Goal: Transaction & Acquisition: Purchase product/service

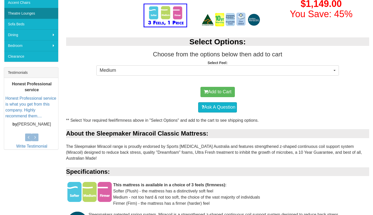
scroll to position [149, 0]
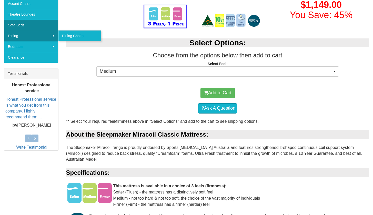
click at [40, 26] on link "Sofa Beds" at bounding box center [31, 25] width 54 height 11
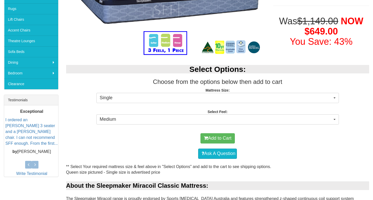
scroll to position [143, 0]
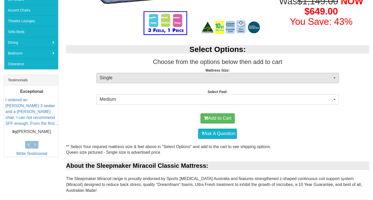
click at [150, 78] on span "Single" at bounding box center [216, 78] width 232 height 7
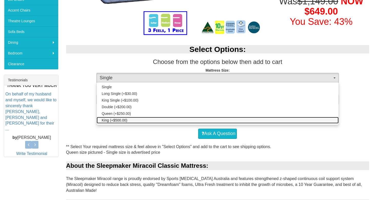
click at [139, 120] on link "King (+$500.00)" at bounding box center [218, 120] width 242 height 7
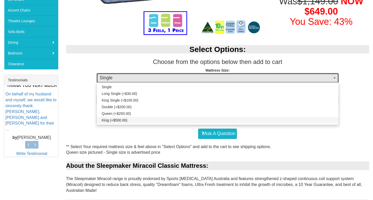
select select "262"
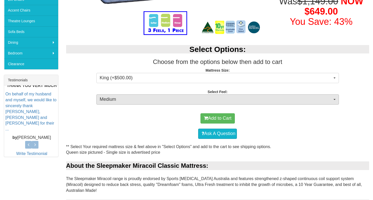
click at [142, 97] on span "Medium" at bounding box center [216, 99] width 232 height 7
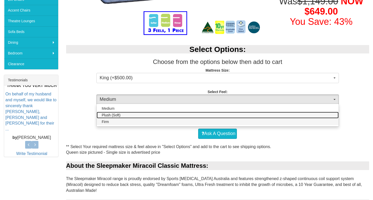
drag, startPoint x: 136, startPoint y: 117, endPoint x: 136, endPoint y: 120, distance: 3.1
click at [136, 120] on ul "Medium Plush (Soft) Firm" at bounding box center [218, 115] width 242 height 20
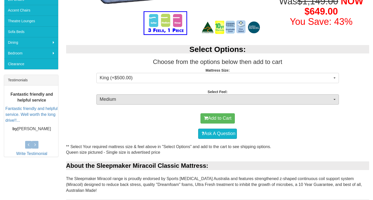
click at [132, 102] on span "Medium" at bounding box center [216, 99] width 232 height 7
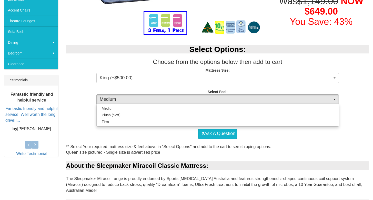
click at [134, 125] on div "Medium Plush (Soft) Firm" at bounding box center [217, 115] width 242 height 23
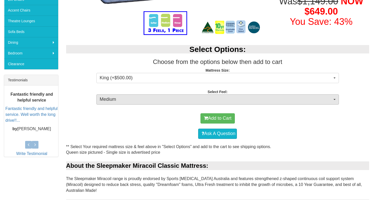
click at [135, 95] on button "Medium" at bounding box center [217, 100] width 242 height 10
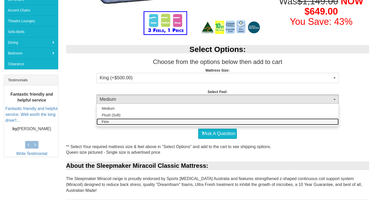
click at [131, 122] on link "Firm" at bounding box center [218, 122] width 242 height 7
select select "1381"
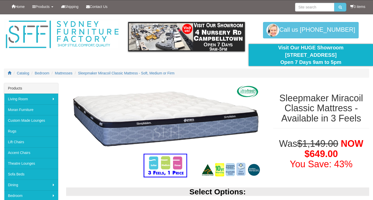
scroll to position [40, 0]
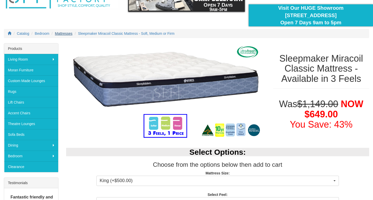
click at [66, 32] on span "Mattresses" at bounding box center [63, 34] width 17 height 4
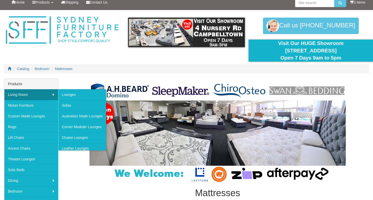
scroll to position [104, 0]
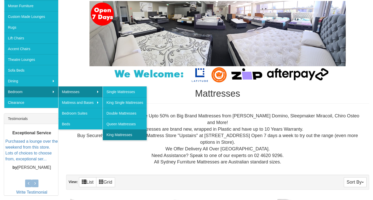
click at [124, 135] on link "King Mattresses" at bounding box center [125, 135] width 44 height 11
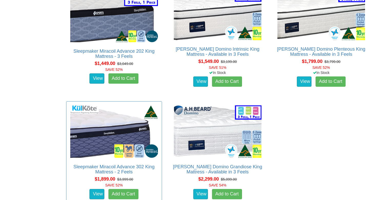
scroll to position [878, 0]
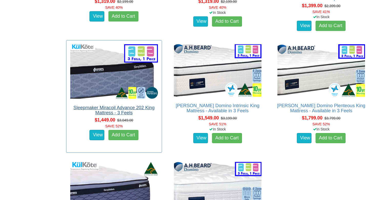
click at [89, 107] on link "Sleepmaker Miracoil Advance 202 King Mattress - 3 Feels" at bounding box center [113, 110] width 81 height 10
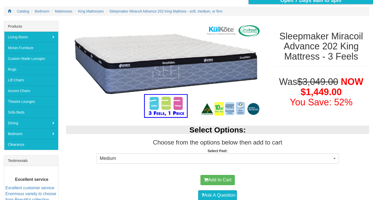
scroll to position [87, 0]
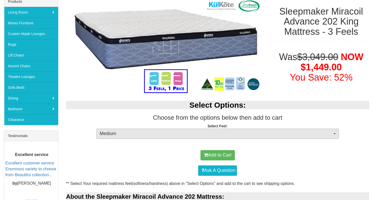
click at [214, 133] on span "Medium" at bounding box center [216, 134] width 232 height 7
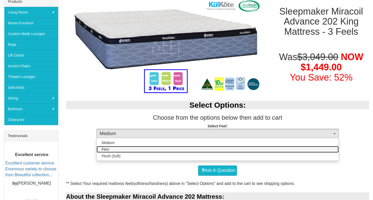
click at [182, 150] on link "Firm" at bounding box center [218, 149] width 242 height 7
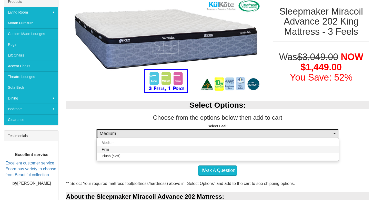
select select "1381"
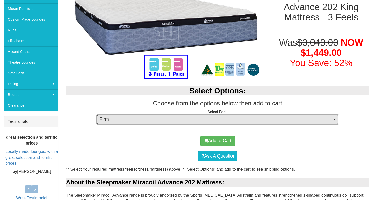
scroll to position [0, 0]
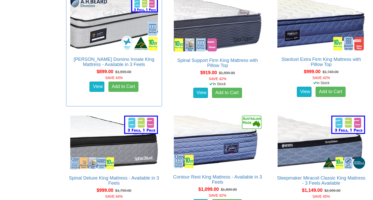
scroll to position [670, 0]
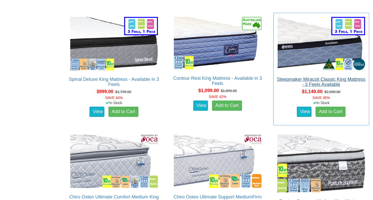
click at [320, 79] on link "Sleepmaker Miracoil Classic King Mattress - 3 Feels Available" at bounding box center [321, 82] width 88 height 10
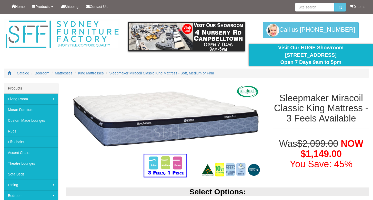
scroll to position [145, 0]
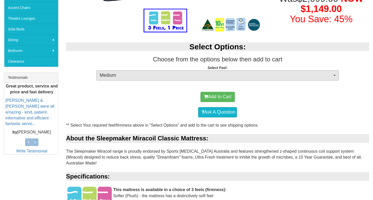
click at [149, 74] on span "Medium" at bounding box center [216, 75] width 232 height 7
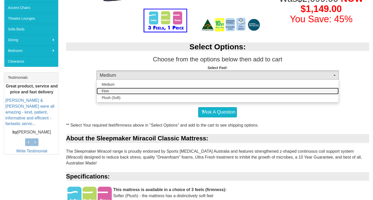
click at [144, 90] on link "Firm" at bounding box center [218, 91] width 242 height 7
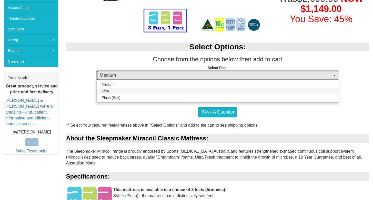
select select "1381"
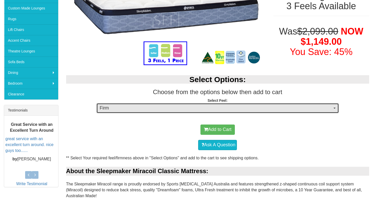
scroll to position [0, 0]
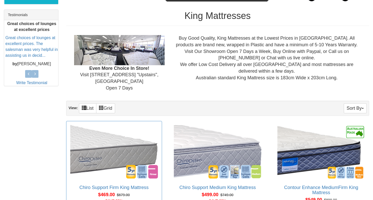
scroll to position [29, 0]
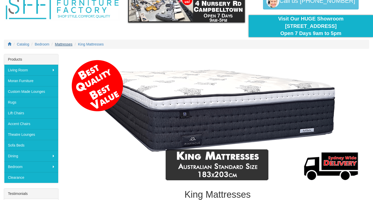
click at [65, 44] on span "Mattresses" at bounding box center [63, 44] width 17 height 4
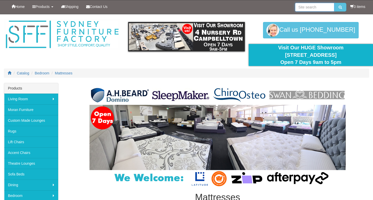
click at [316, 8] on input "search" at bounding box center [314, 7] width 39 height 9
type input "sleep. maker miracoil"
click at [339, 7] on button "submit" at bounding box center [340, 7] width 12 height 9
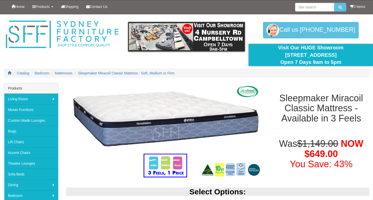
select select "262"
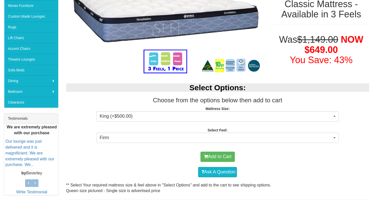
scroll to position [84, 0]
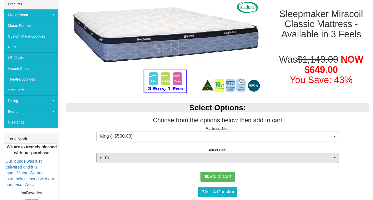
click at [125, 156] on span "Firm" at bounding box center [216, 158] width 232 height 7
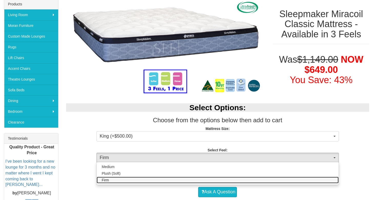
click at [129, 180] on link "Firm" at bounding box center [218, 180] width 242 height 7
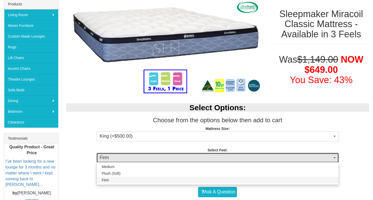
select select "1381"
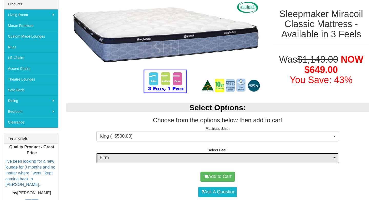
scroll to position [85, 0]
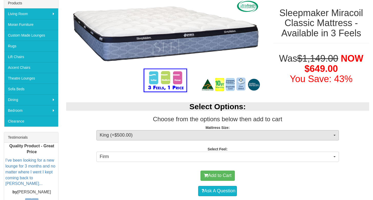
click at [203, 132] on span "King (+$500.00)" at bounding box center [216, 135] width 232 height 7
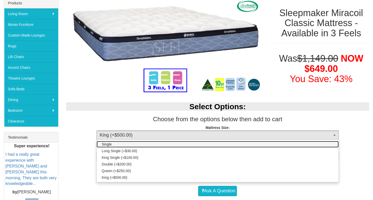
click at [106, 144] on span "Single" at bounding box center [107, 144] width 10 height 5
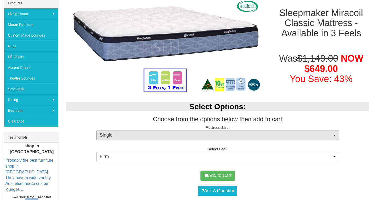
click at [115, 134] on span "Single" at bounding box center [216, 135] width 232 height 7
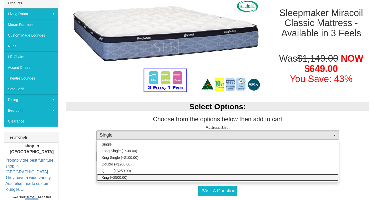
click at [119, 178] on span "King (+$500.00)" at bounding box center [115, 177] width 26 height 5
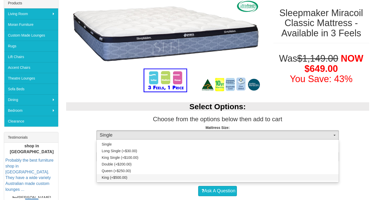
select select "262"
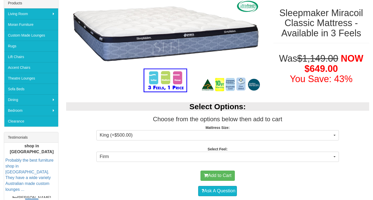
click at [167, 177] on div "Add to Cart" at bounding box center [218, 175] width 298 height 15
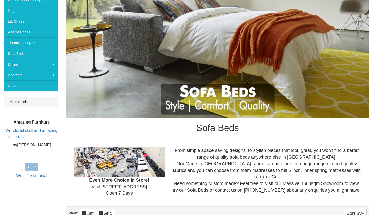
scroll to position [51, 0]
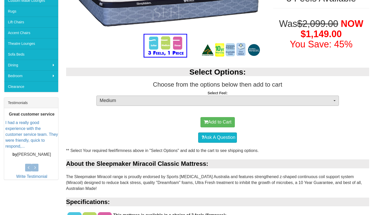
scroll to position [121, 0]
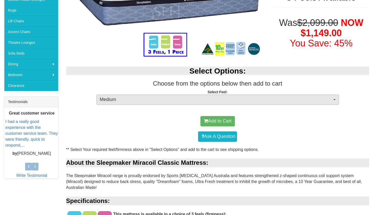
click at [172, 98] on span "Medium" at bounding box center [216, 99] width 232 height 7
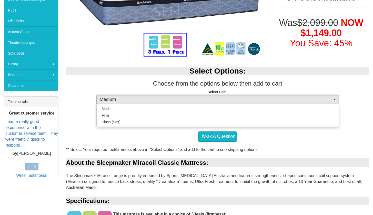
click at [81, 124] on div "Add to Cart" at bounding box center [218, 121] width 298 height 15
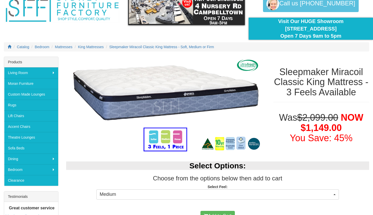
scroll to position [0, 0]
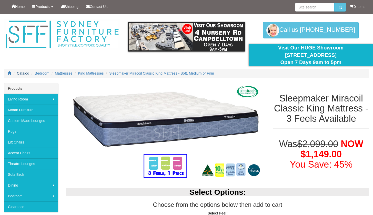
click at [23, 74] on span "Catalog" at bounding box center [23, 73] width 12 height 4
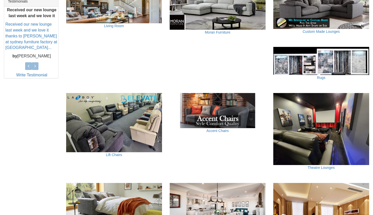
scroll to position [51, 0]
